Goal: Information Seeking & Learning: Learn about a topic

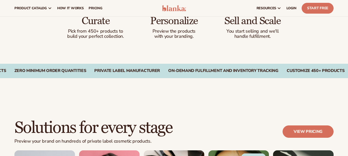
scroll to position [206, 0]
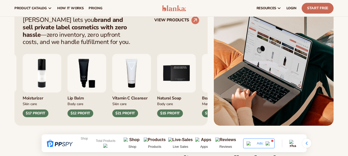
click at [316, 7] on link "Start Free" at bounding box center [318, 8] width 32 height 11
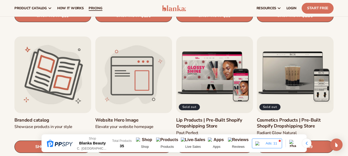
scroll to position [515, 0]
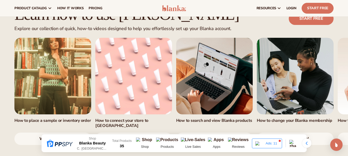
scroll to position [258, 0]
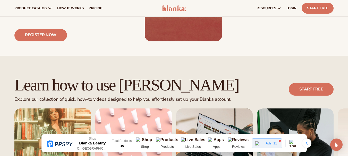
click at [266, 141] on div "Ads: 11" at bounding box center [267, 144] width 30 height 10
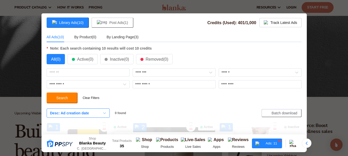
scroll to position [0, 0]
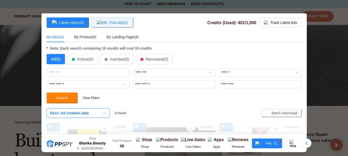
click at [115, 24] on span "Post Ads(1)" at bounding box center [112, 22] width 31 height 5
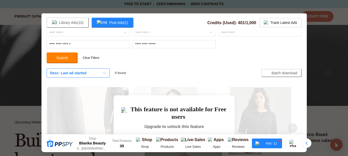
scroll to position [129, 0]
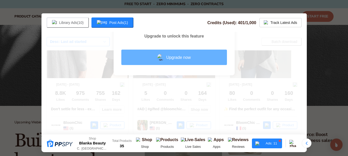
click at [176, 60] on div "Upgrade now" at bounding box center [174, 57] width 106 height 15
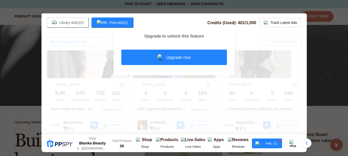
click at [325, 22] on div at bounding box center [174, 78] width 348 height 156
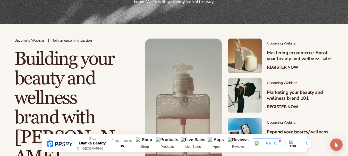
scroll to position [0, 0]
